Goal: Navigation & Orientation: Find specific page/section

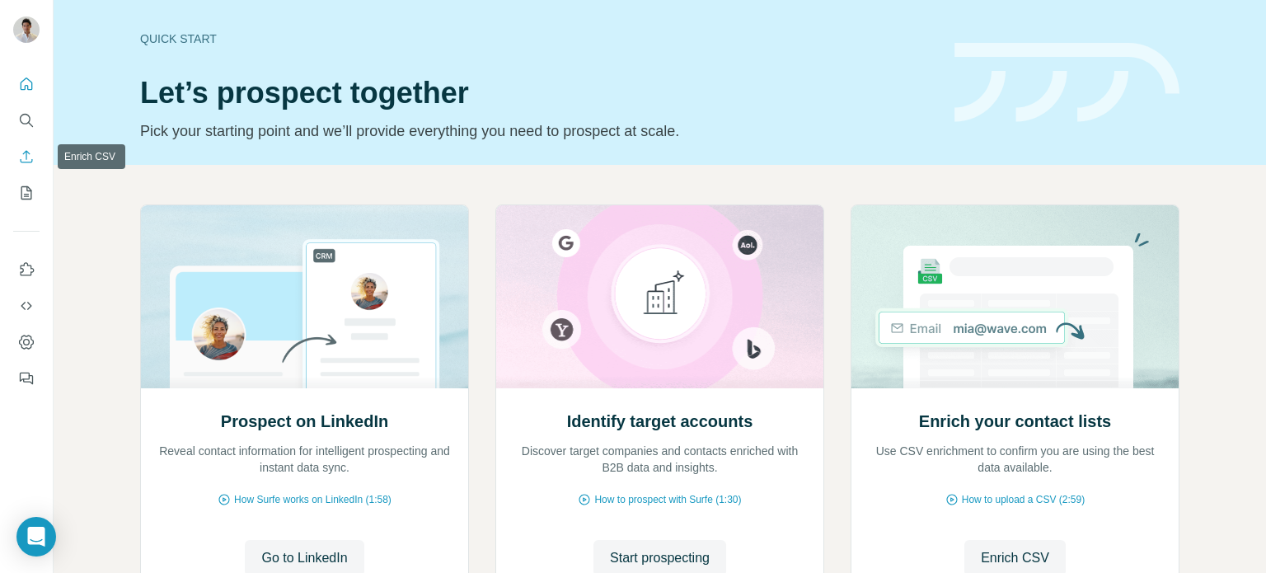
click at [32, 155] on icon "Enrich CSV" at bounding box center [26, 156] width 16 height 16
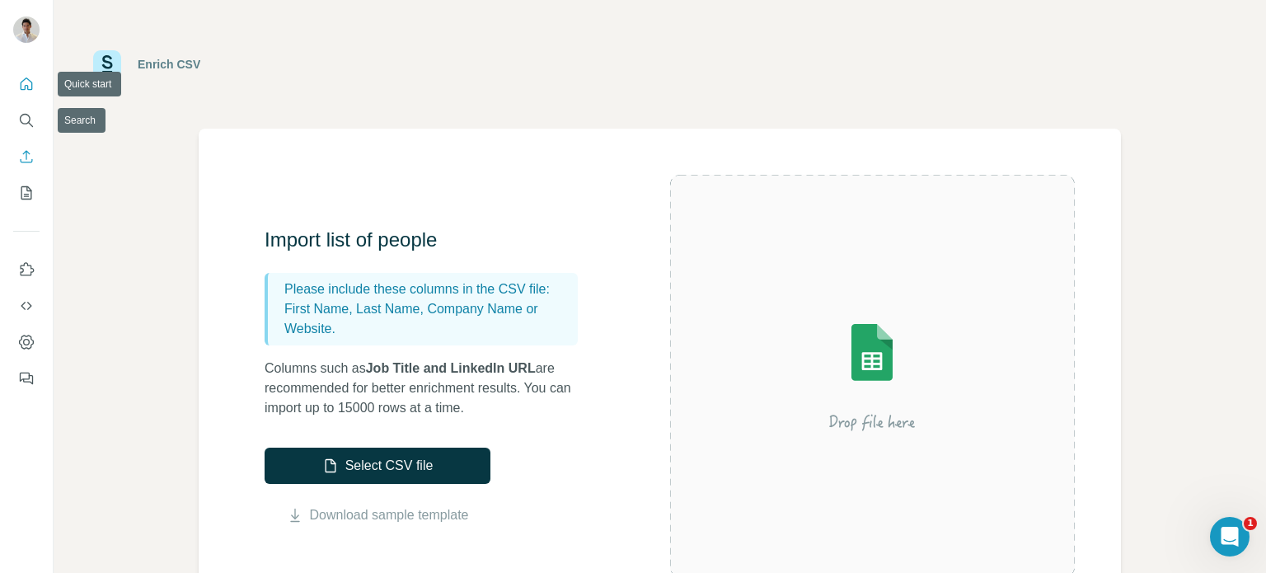
click at [32, 93] on button "Quick start" at bounding box center [26, 84] width 26 height 30
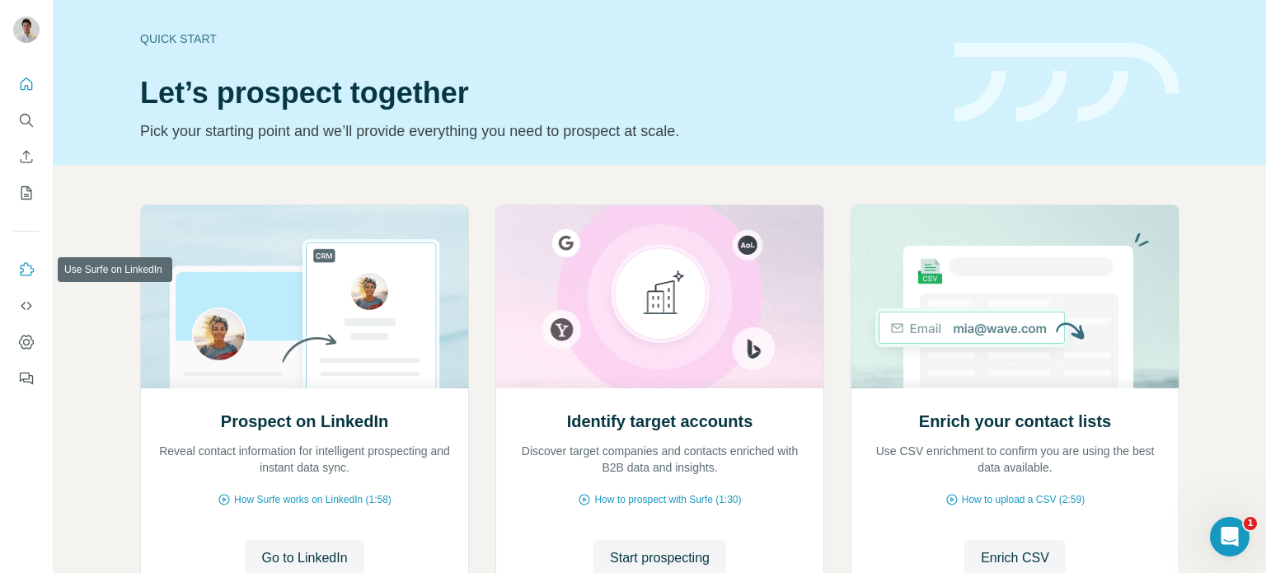
click at [26, 266] on icon "Use Surfe on LinkedIn" at bounding box center [26, 269] width 16 height 16
click at [34, 190] on icon "My lists" at bounding box center [26, 193] width 16 height 16
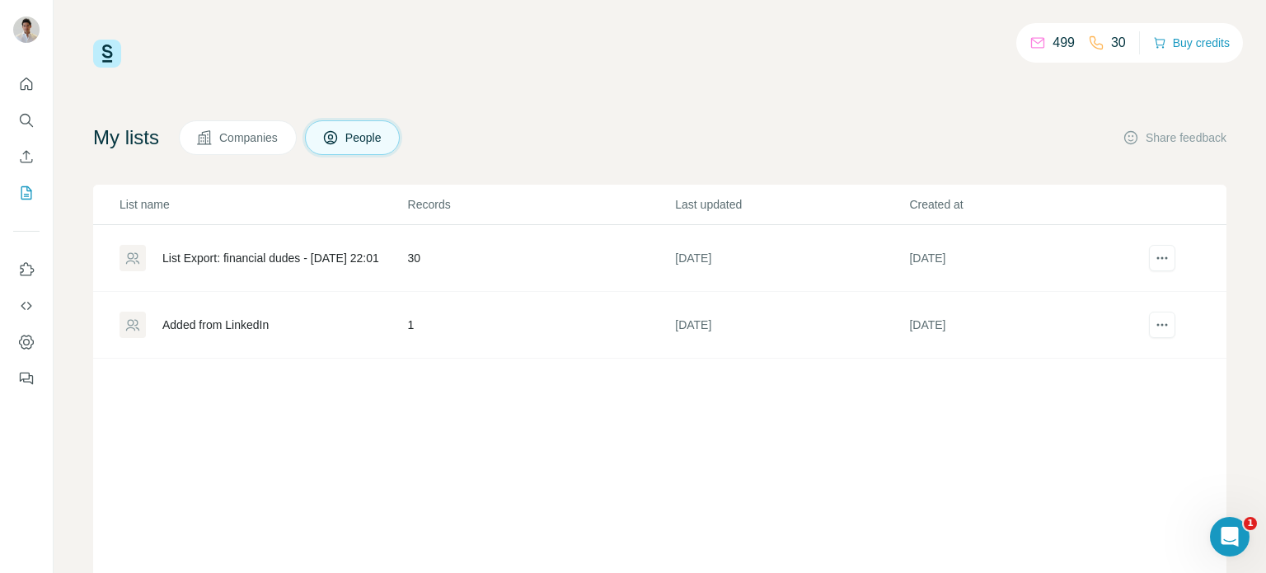
click at [279, 398] on div "List name Records Last updated Created at List Export: financial dudes - [DATE]…" at bounding box center [660, 407] width 1134 height 445
